Goal: Task Accomplishment & Management: Use online tool/utility

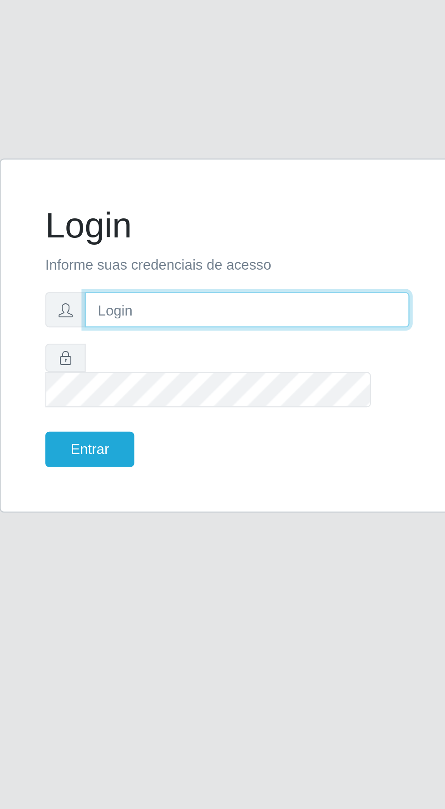
click at [218, 396] on input "text" at bounding box center [232, 388] width 146 height 16
type input "ismael@sapore"
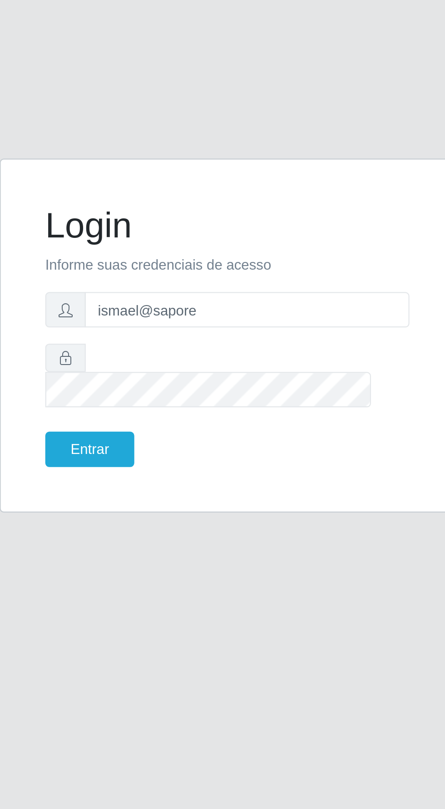
click at [141, 442] on button "Entrar" at bounding box center [161, 450] width 40 height 16
click at [166, 458] on button "Entrar" at bounding box center [161, 450] width 40 height 16
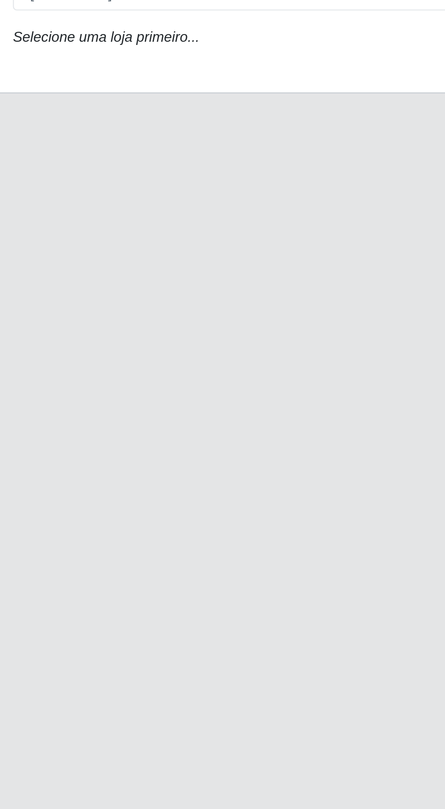
click at [195, 99] on div "Loja [Selecione...] Sapore D'italia Função Selecione uma loja primeiro..." at bounding box center [222, 100] width 417 height 62
click at [189, 108] on icon "Selecione uma loja primeiro..." at bounding box center [168, 105] width 84 height 7
click at [235, 173] on main "Carregando... Buscar Loja [Selecione...] Sapore D'italia Função Selecione uma l…" at bounding box center [222, 406] width 445 height 762
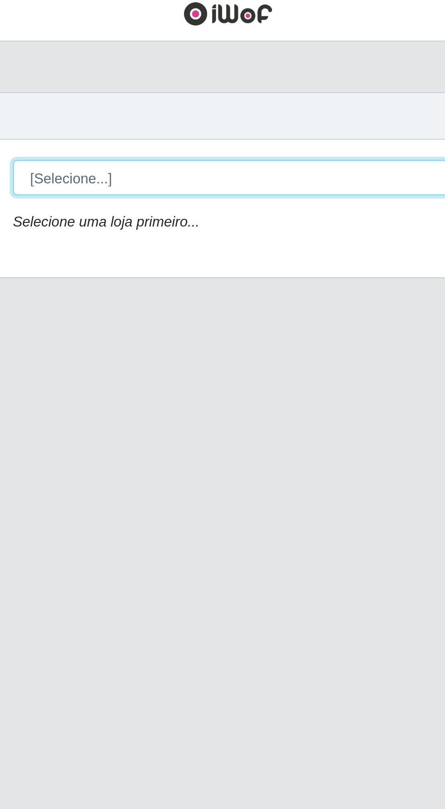
click at [200, 89] on select "[Selecione...] Sapore D'italia" at bounding box center [274, 86] width 296 height 16
select select "266"
click at [126, 78] on select "[Selecione...] Sapore D'italia" at bounding box center [274, 86] width 296 height 16
